Goal: Check status: Check status

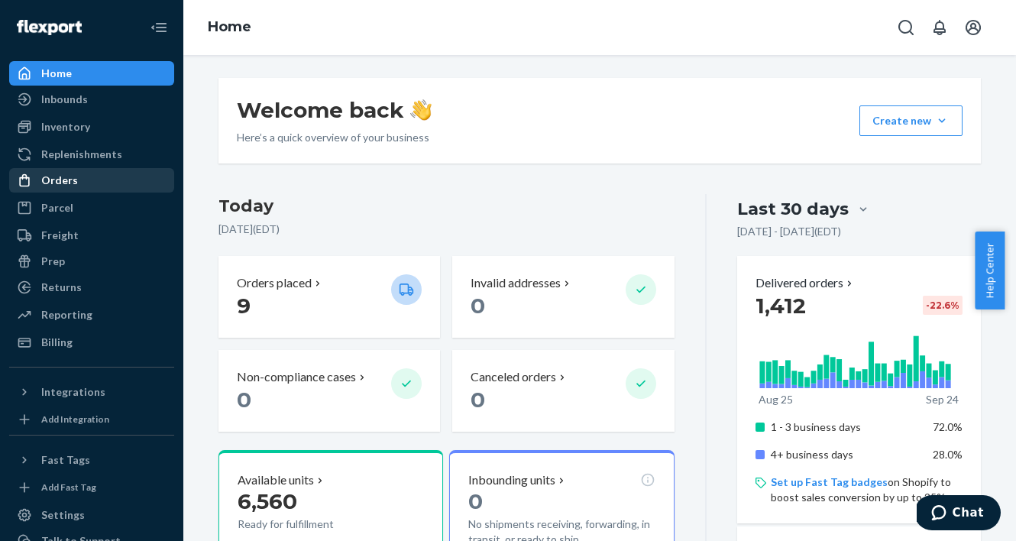
click at [73, 171] on div "Orders" at bounding box center [92, 180] width 162 height 21
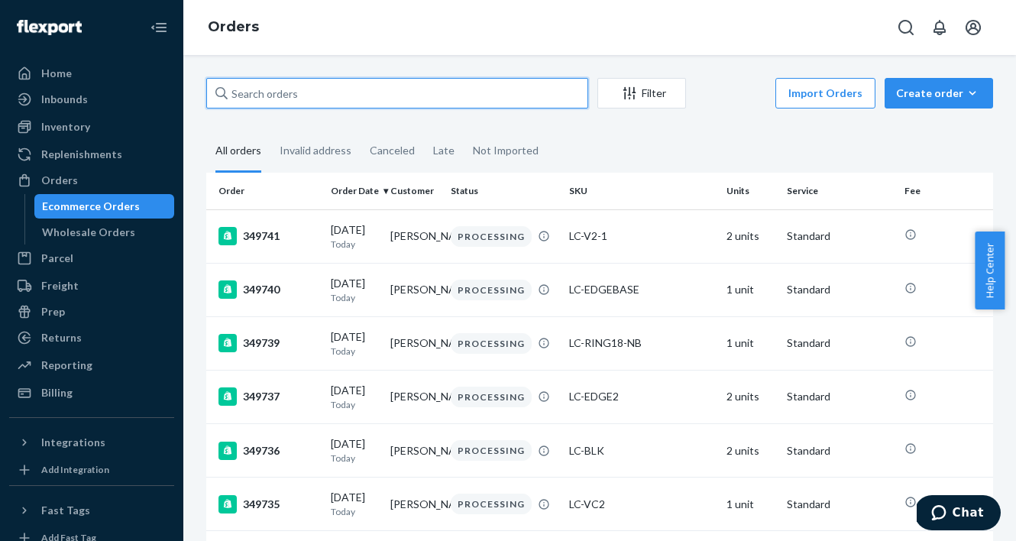
click at [342, 92] on input "text" at bounding box center [397, 93] width 382 height 31
paste input "349732"
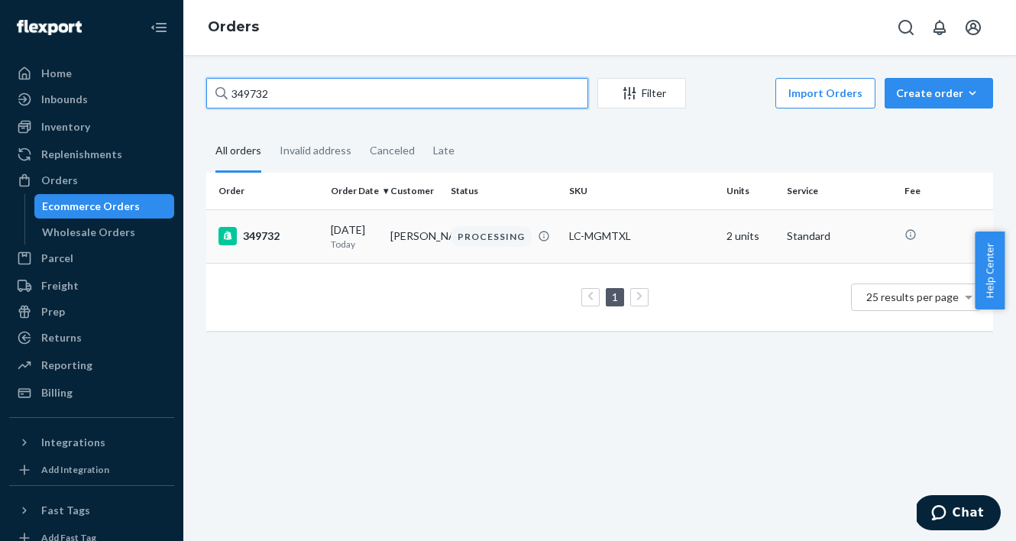
type input "349732"
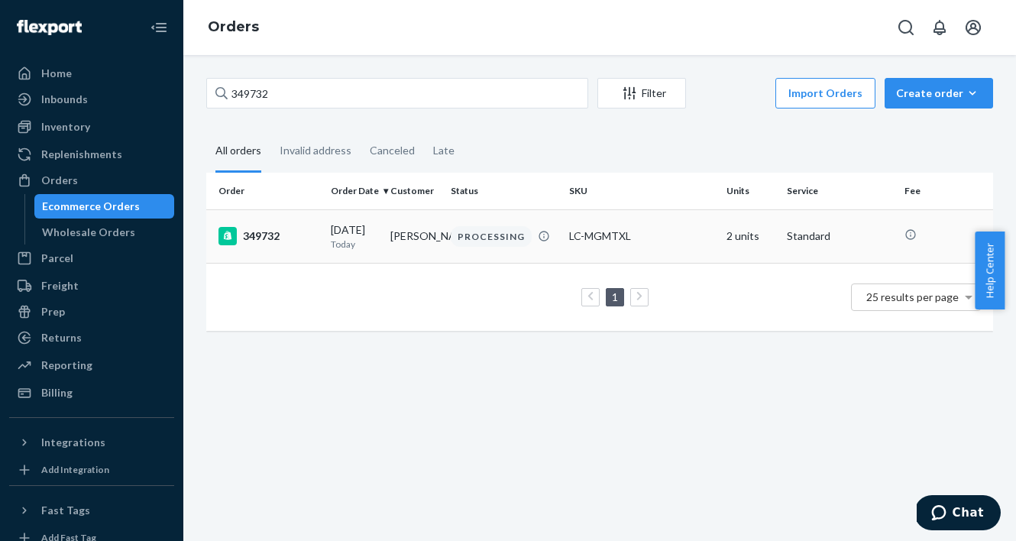
click at [302, 251] on td "349732" at bounding box center [265, 235] width 118 height 53
